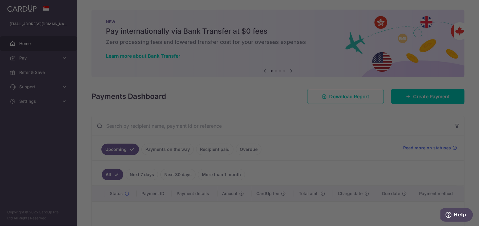
scroll to position [66, 0]
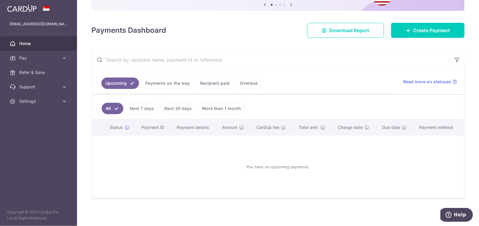
click at [175, 85] on link "Payments on the way" at bounding box center [167, 83] width 52 height 11
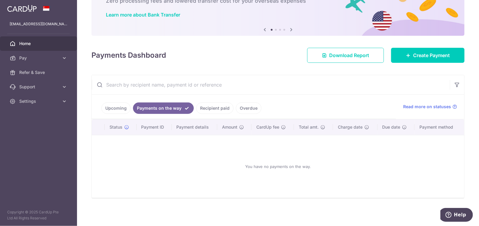
click at [215, 109] on link "Recipient paid" at bounding box center [214, 108] width 37 height 11
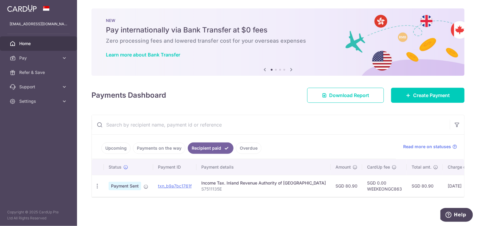
click at [249, 143] on link "Overdue" at bounding box center [249, 148] width 26 height 11
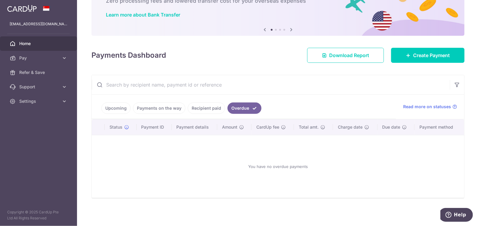
click at [117, 109] on link "Upcoming" at bounding box center [115, 108] width 29 height 11
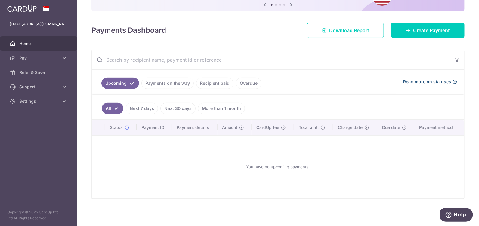
scroll to position [0, 0]
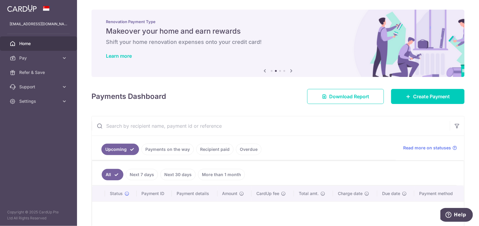
click at [188, 150] on link "Payments on the way" at bounding box center [167, 149] width 52 height 11
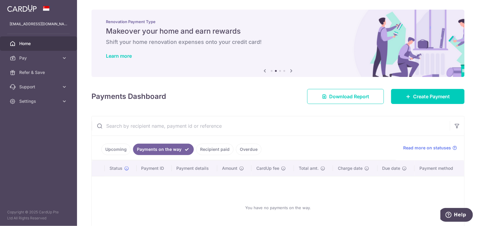
click at [218, 148] on link "Recipient paid" at bounding box center [214, 149] width 37 height 11
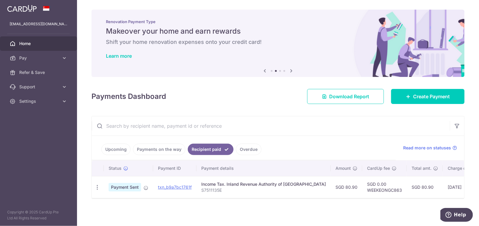
click at [251, 151] on link "Overdue" at bounding box center [249, 149] width 26 height 11
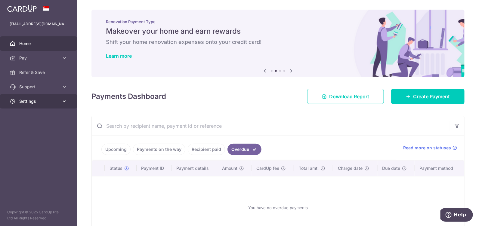
click at [47, 99] on span "Settings" at bounding box center [39, 101] width 40 height 6
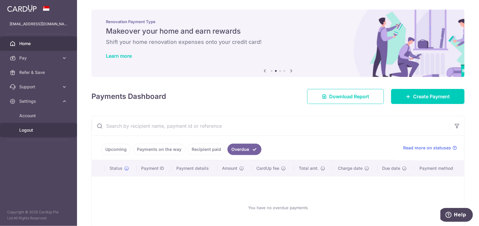
click at [37, 132] on span "Logout" at bounding box center [39, 130] width 40 height 6
